Goal: Task Accomplishment & Management: Use online tool/utility

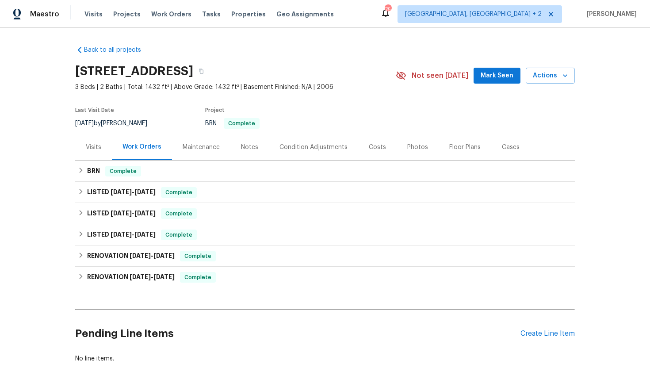
click at [214, 144] on div "Maintenance" at bounding box center [201, 147] width 37 height 9
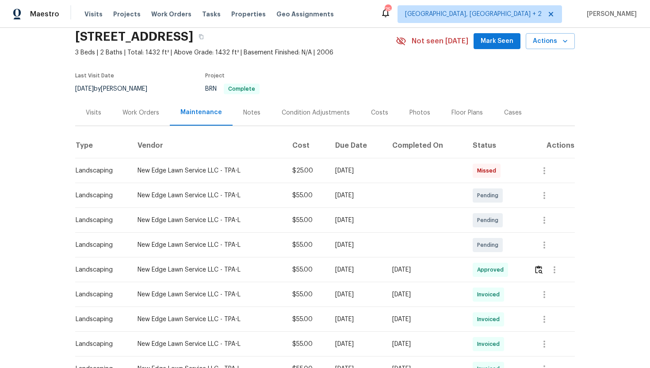
scroll to position [74, 0]
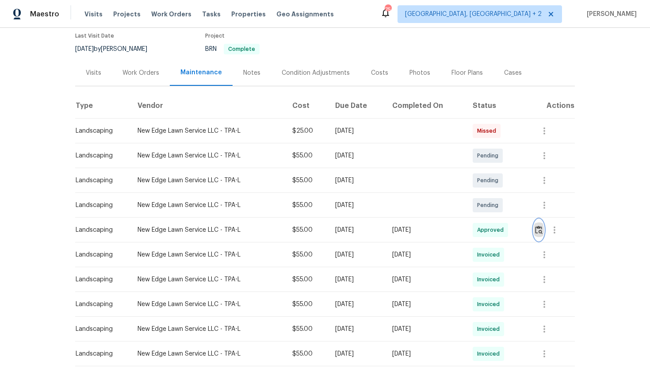
click at [541, 233] on img "button" at bounding box center [539, 230] width 8 height 8
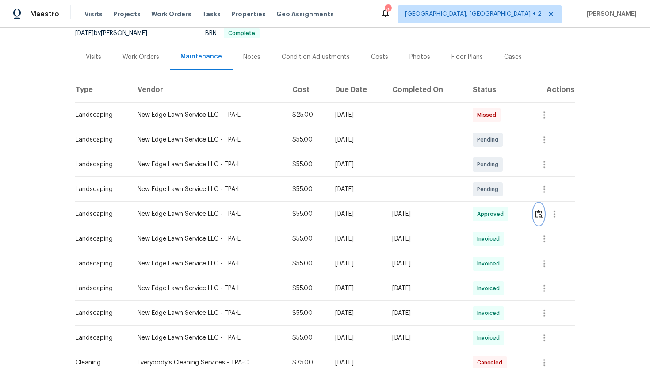
scroll to position [97, 0]
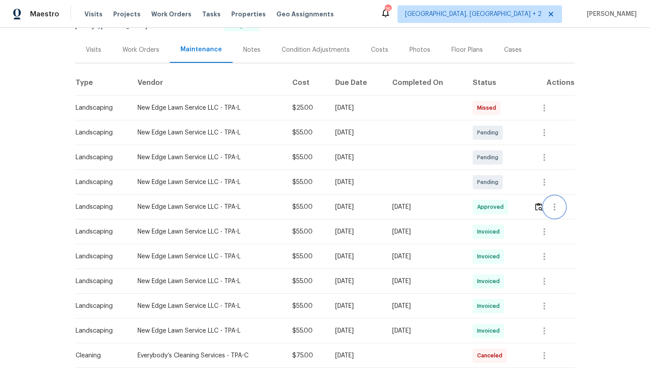
click at [563, 206] on button "button" at bounding box center [554, 206] width 21 height 21
click at [527, 250] on div at bounding box center [325, 184] width 650 height 368
click at [546, 232] on icon "button" at bounding box center [544, 232] width 11 height 11
click at [553, 245] on li "View details" at bounding box center [568, 246] width 62 height 15
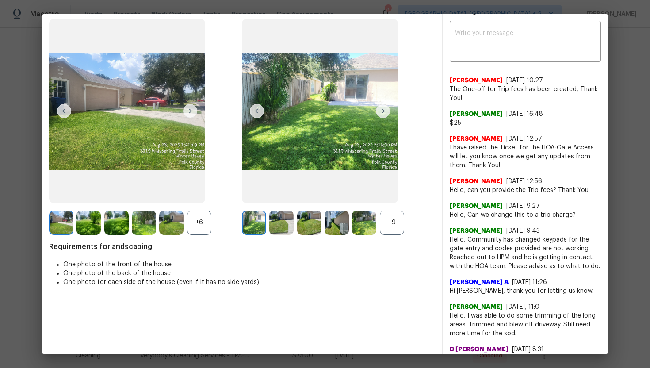
scroll to position [0, 0]
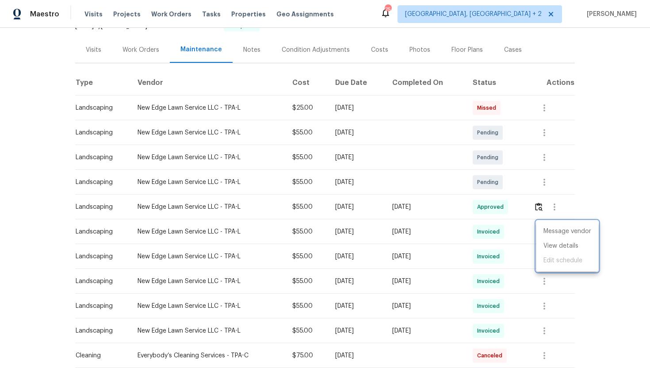
click at [559, 205] on div at bounding box center [325, 184] width 650 height 368
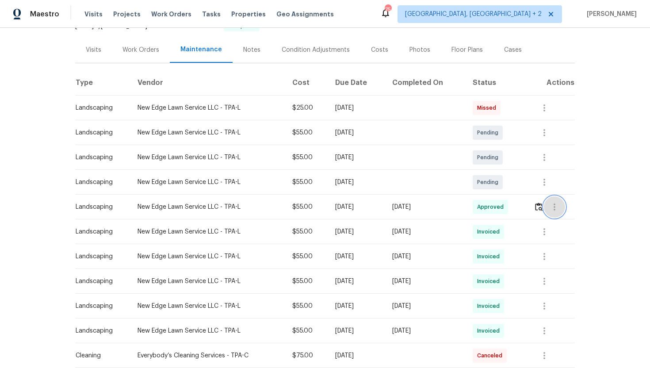
click at [559, 205] on icon "button" at bounding box center [555, 207] width 11 height 11
click at [575, 222] on li "View details" at bounding box center [578, 221] width 62 height 15
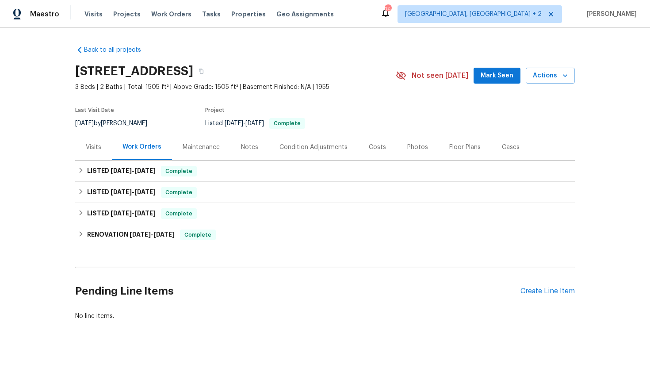
click at [106, 150] on div "Visits" at bounding box center [93, 147] width 37 height 26
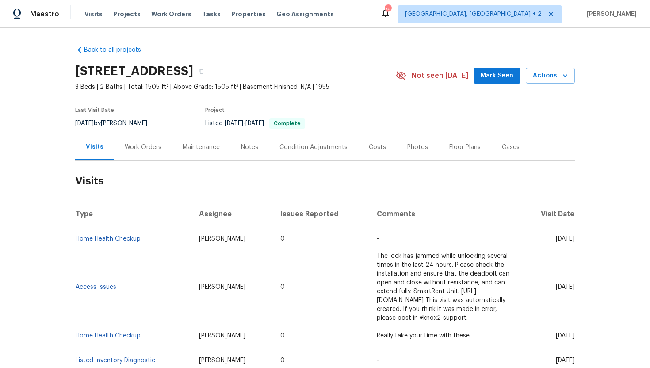
scroll to position [31, 0]
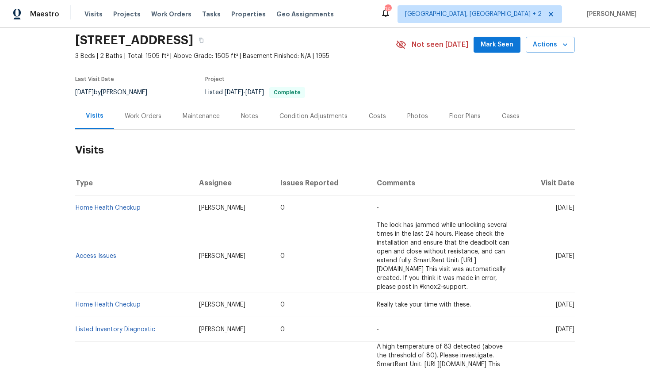
drag, startPoint x: 540, startPoint y: 209, endPoint x: 575, endPoint y: 212, distance: 35.5
click at [575, 212] on div "Back to all projects [STREET_ADDRESS] 3 Beds | 2 Baths | Total: 1505 ft² | Abov…" at bounding box center [325, 198] width 650 height 340
copy span "[DATE]"
click at [137, 114] on div "Work Orders" at bounding box center [143, 116] width 37 height 9
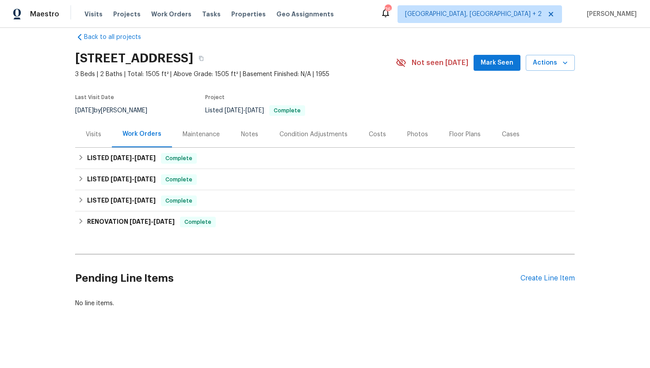
scroll to position [13, 0]
click at [152, 167] on div "LISTED [DATE] - [DATE] Complete" at bounding box center [325, 158] width 500 height 21
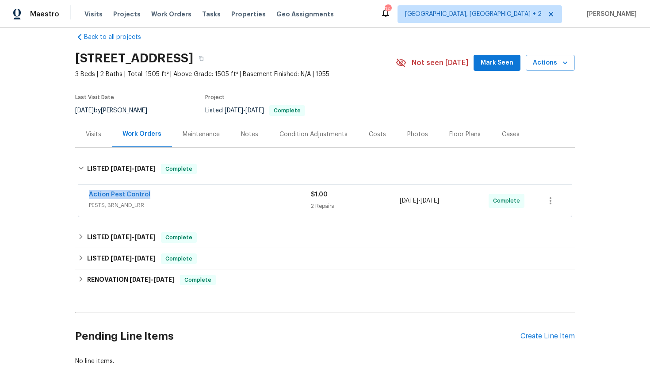
drag, startPoint x: 156, startPoint y: 197, endPoint x: 76, endPoint y: 196, distance: 80.1
click at [76, 196] on div "Action Pest Control PESTS, BRN_AND_LRR $1.00 2 Repairs [DATE] - [DATE] Complete" at bounding box center [325, 201] width 500 height 37
copy link "Action Pest Control"
drag, startPoint x: 464, startPoint y: 200, endPoint x: 393, endPoint y: 200, distance: 70.8
click at [393, 200] on div "Action Pest Control PESTS, BRN_AND_LRR $1.00 2 Repairs 7/21/2025 - 7/25/2025 Co…" at bounding box center [314, 200] width 451 height 21
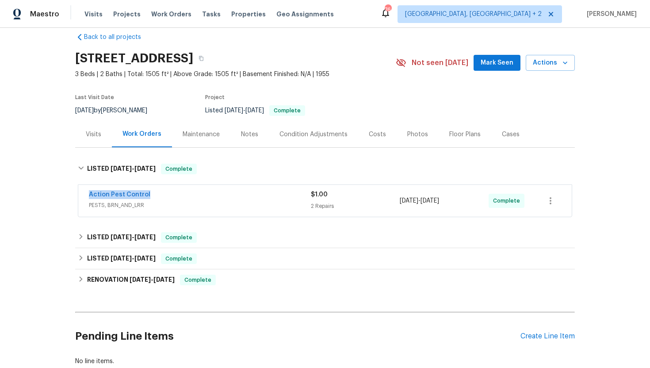
copy div "2 Repairs 7/21/2025 - 7/25/2025"
